Goal: Find specific page/section: Find specific page/section

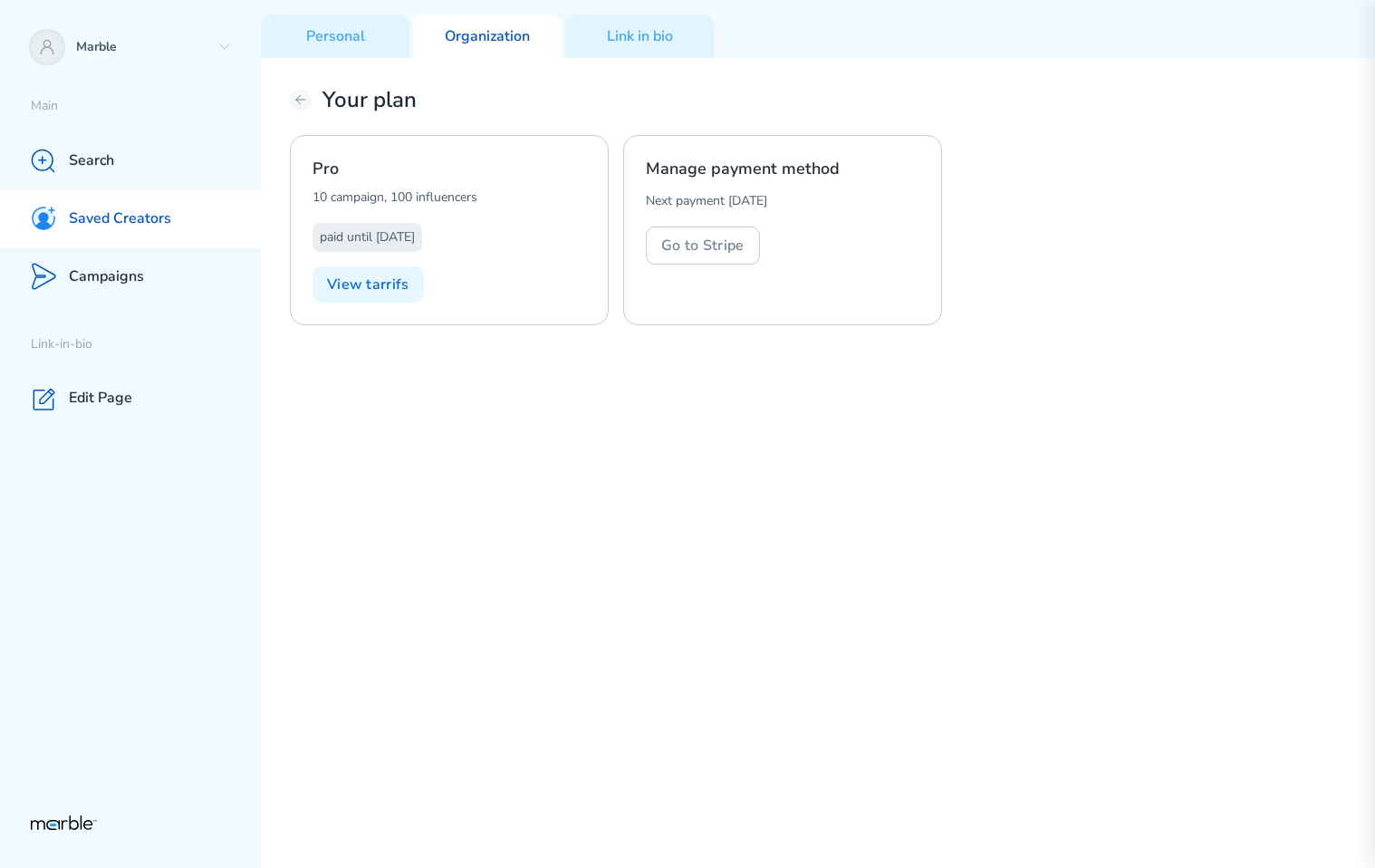
click at [118, 211] on p "Saved Creators" at bounding box center [120, 219] width 102 height 19
